Goal: Information Seeking & Learning: Learn about a topic

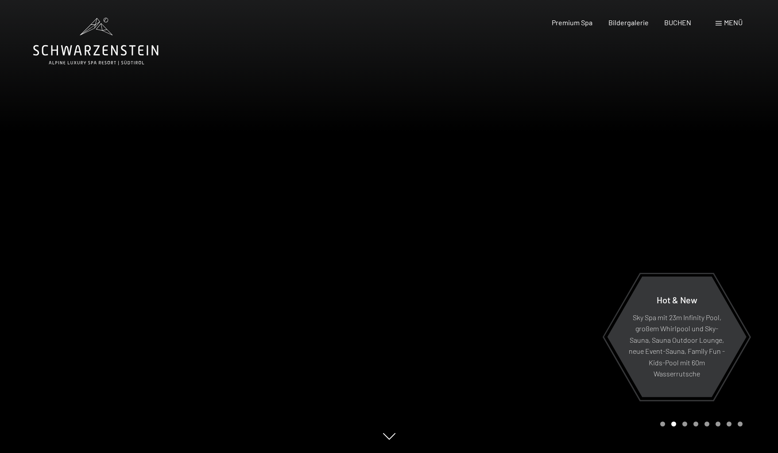
click at [111, 225] on div at bounding box center [194, 226] width 389 height 453
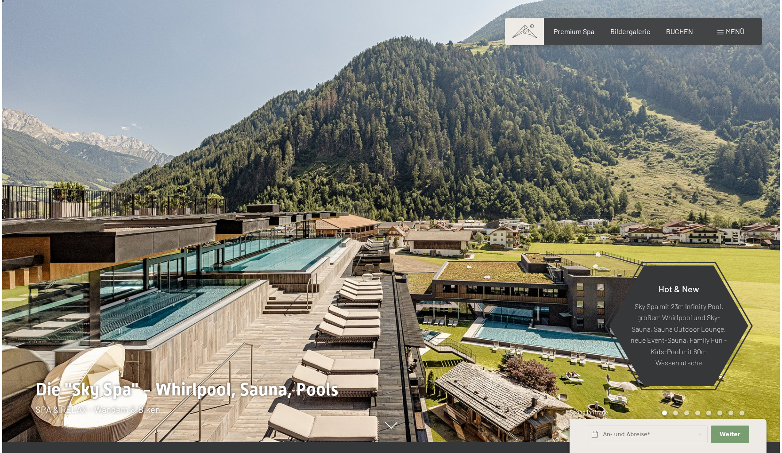
scroll to position [12, 0]
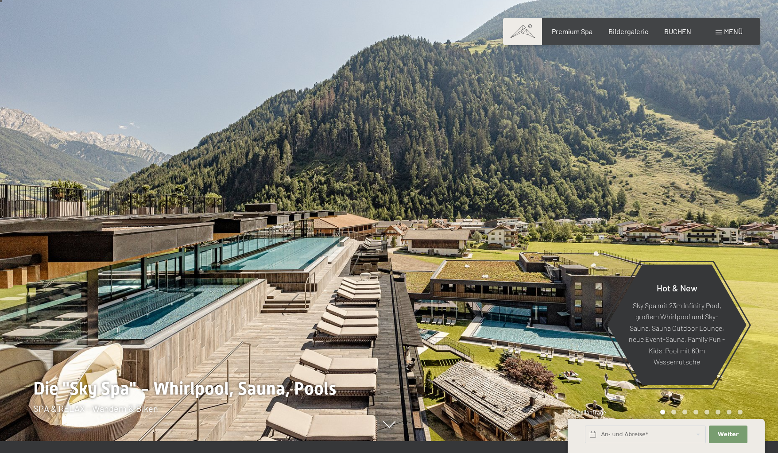
click at [724, 30] on span "Menü" at bounding box center [733, 31] width 19 height 8
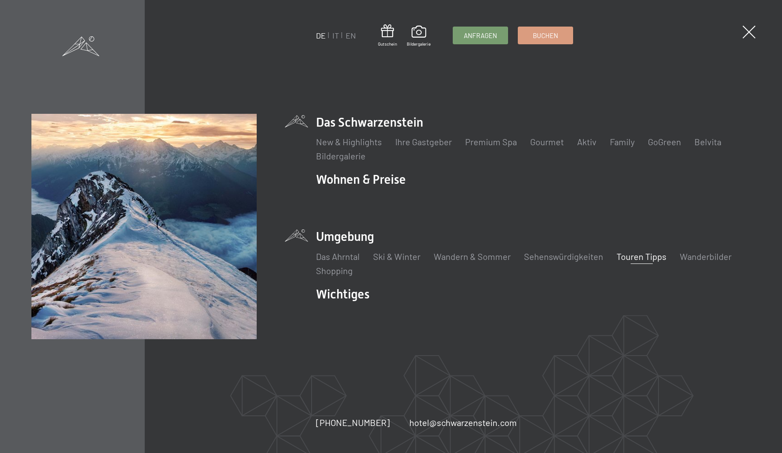
click at [627, 255] on link "Touren Tipps" at bounding box center [642, 256] width 50 height 11
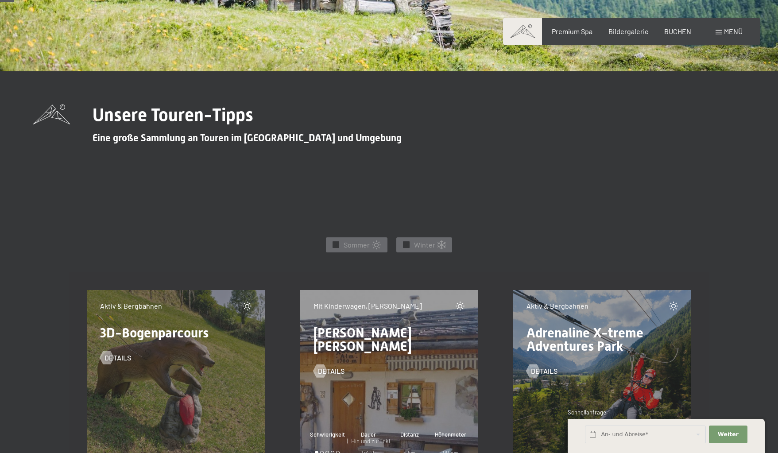
scroll to position [263, 0]
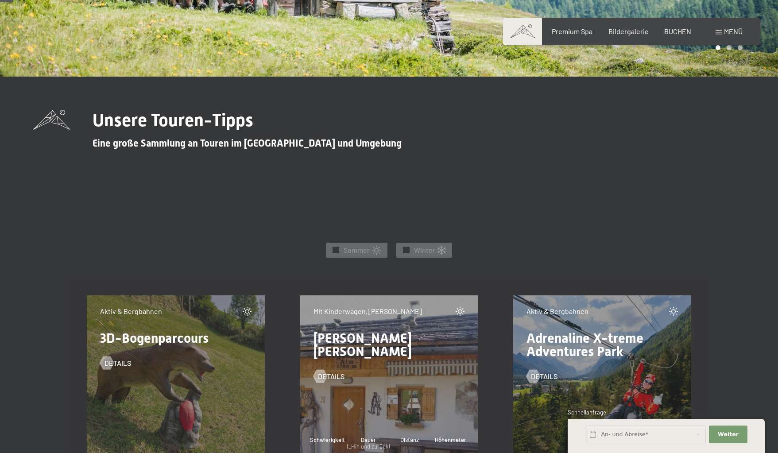
click at [351, 253] on span "Einwilligung Marketing*" at bounding box center [340, 252] width 73 height 9
click at [300, 253] on input "Einwilligung Marketing*" at bounding box center [295, 252] width 9 height 9
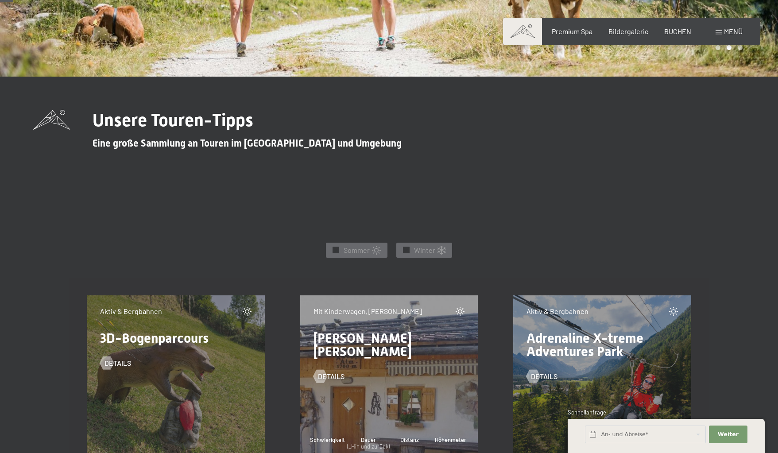
click at [334, 253] on span "Einwilligung Marketing*" at bounding box center [340, 252] width 73 height 9
click at [300, 253] on input "Einwilligung Marketing*" at bounding box center [295, 252] width 9 height 9
checkbox input "false"
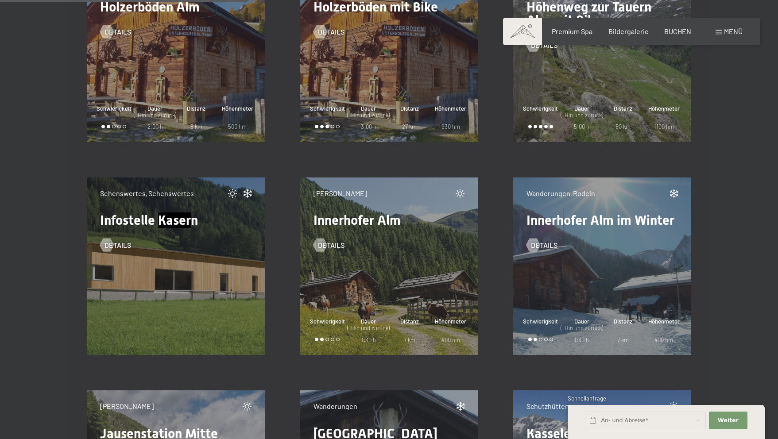
scroll to position [4848, 0]
click at [135, 220] on span "Infostelle Kasern" at bounding box center [149, 219] width 98 height 15
click at [119, 248] on span "Details" at bounding box center [126, 245] width 27 height 10
